Goal: Information Seeking & Learning: Learn about a topic

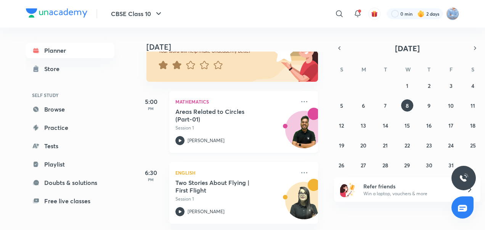
scroll to position [76, 0]
click at [180, 136] on icon at bounding box center [179, 140] width 9 height 9
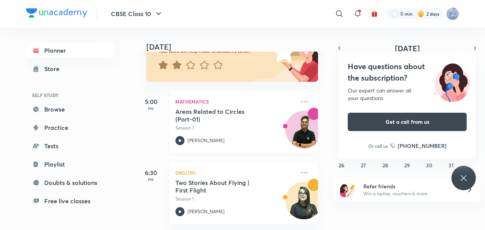
click at [179, 140] on icon at bounding box center [180, 140] width 3 height 3
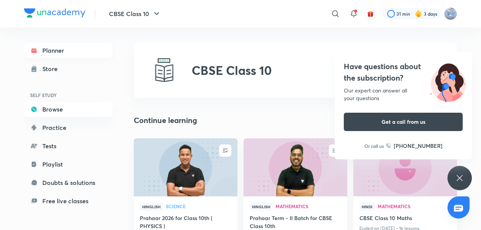
click at [57, 53] on link "Planner" at bounding box center [68, 50] width 88 height 15
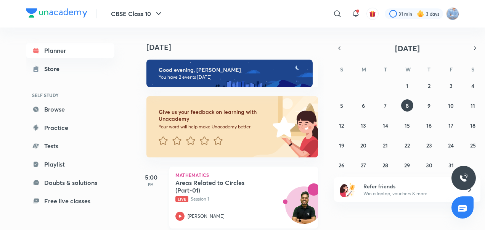
click at [179, 215] on icon at bounding box center [180, 215] width 3 height 3
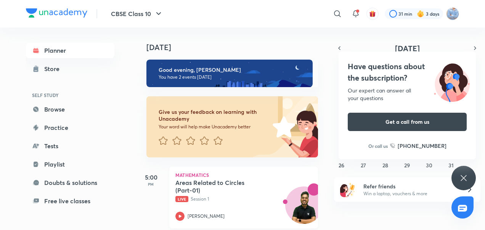
click at [181, 217] on icon at bounding box center [179, 215] width 9 height 9
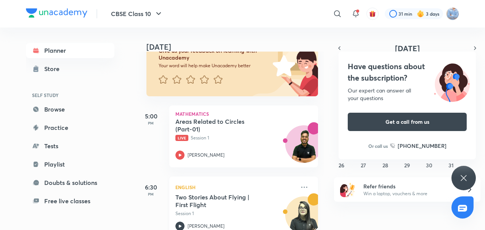
scroll to position [81, 0]
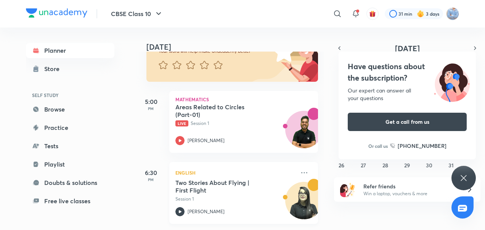
click at [178, 207] on icon at bounding box center [179, 211] width 9 height 9
